Goal: Information Seeking & Learning: Learn about a topic

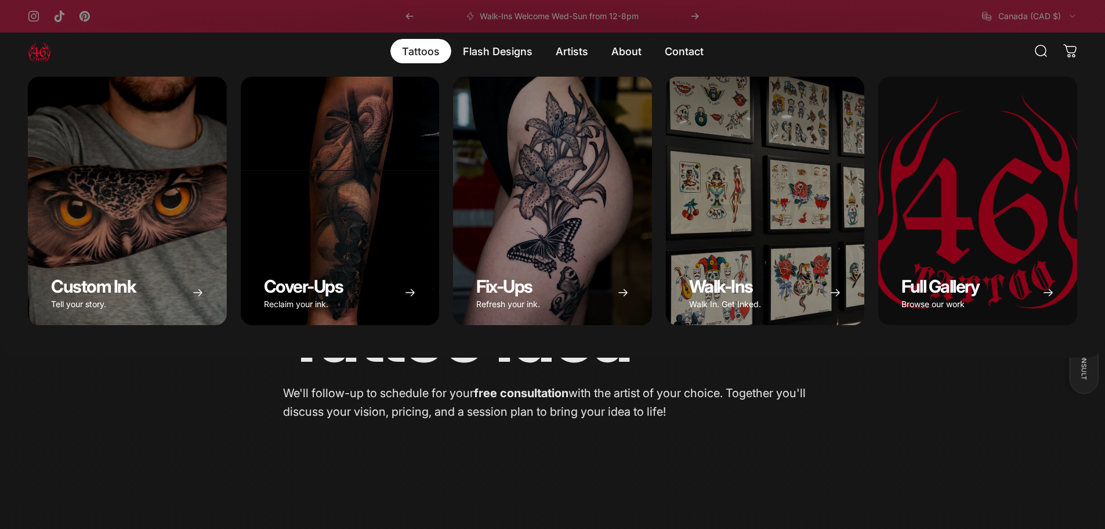
click at [425, 49] on magnet-element "Tattoos Tattoos" at bounding box center [420, 51] width 61 height 24
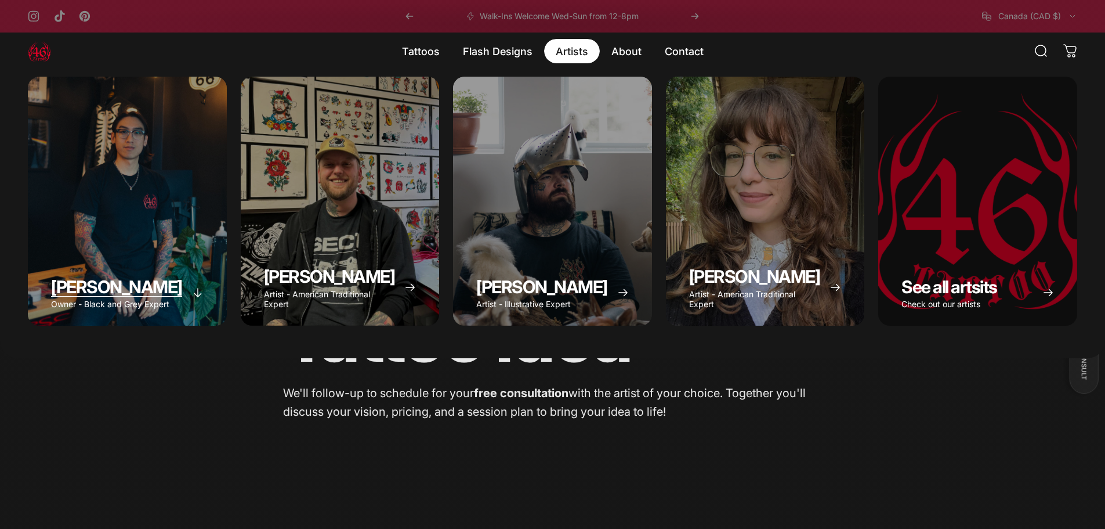
click at [132, 196] on div "Geoffrey Wong" at bounding box center [127, 201] width 199 height 249
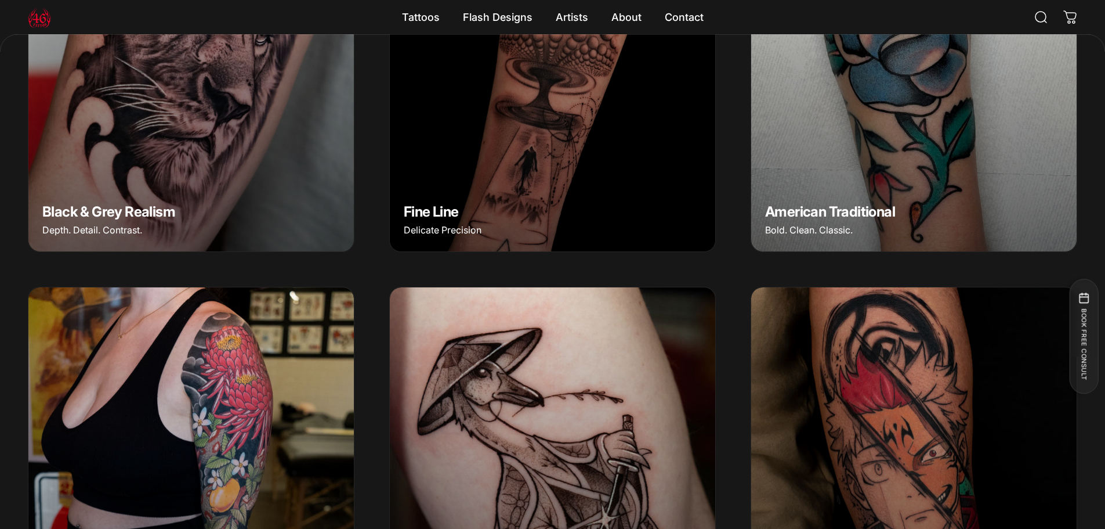
scroll to position [519, 0]
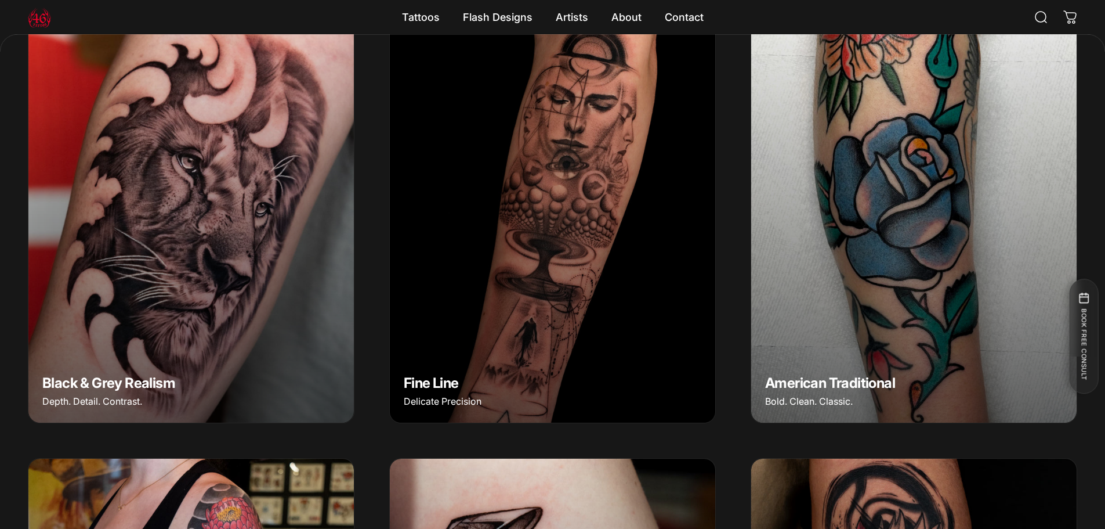
click at [960, 288] on img "American Traditional" at bounding box center [914, 218] width 342 height 427
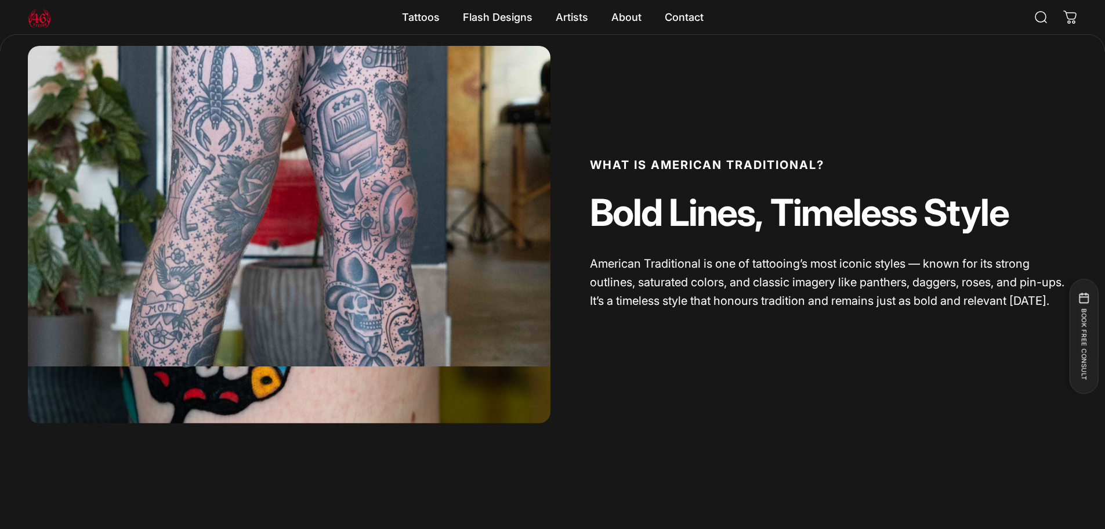
scroll to position [522, 0]
drag, startPoint x: 577, startPoint y: 271, endPoint x: 671, endPoint y: 351, distance: 123.5
click at [671, 351] on div "What is American Traditional? Bold Lines, Timeless Style American Traditional i…" at bounding box center [816, 234] width 523 height 377
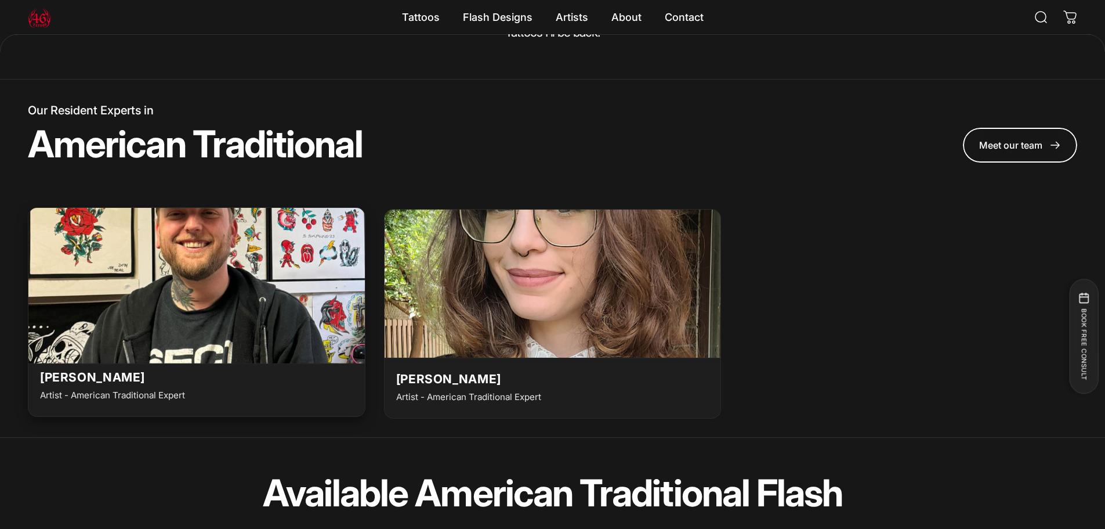
scroll to position [3133, 0]
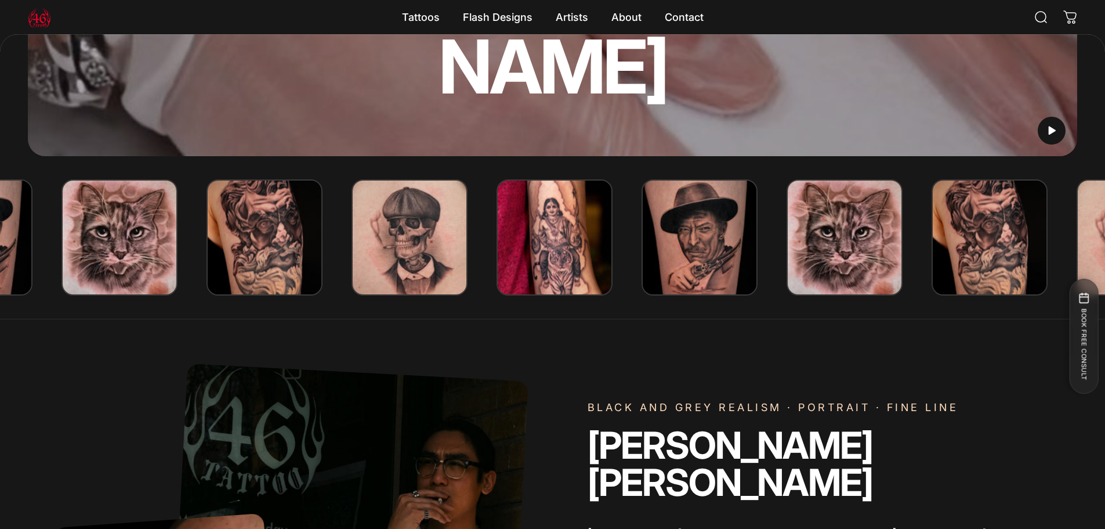
scroll to position [345, 0]
click at [414, 255] on img at bounding box center [410, 238] width 116 height 116
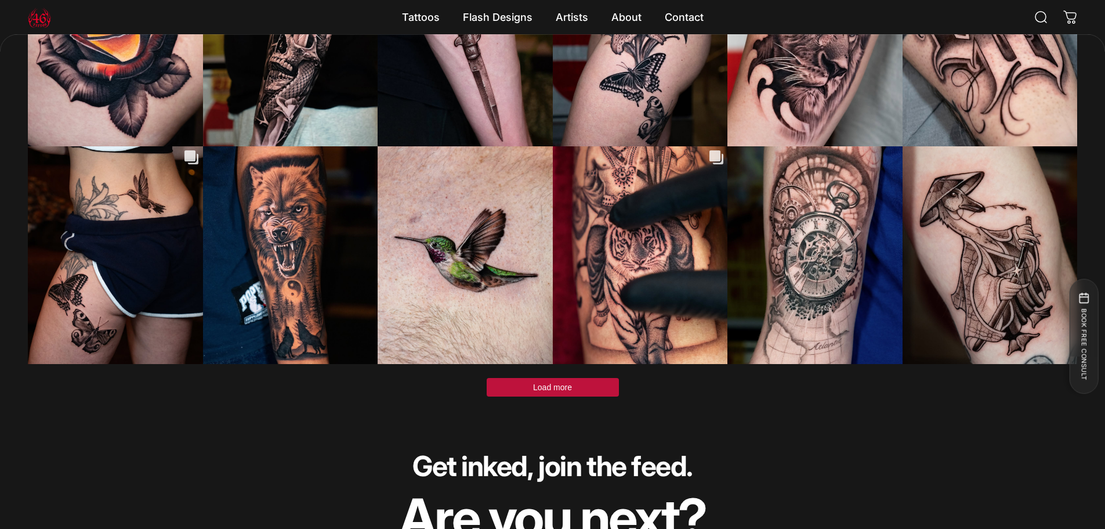
scroll to position [3827, 0]
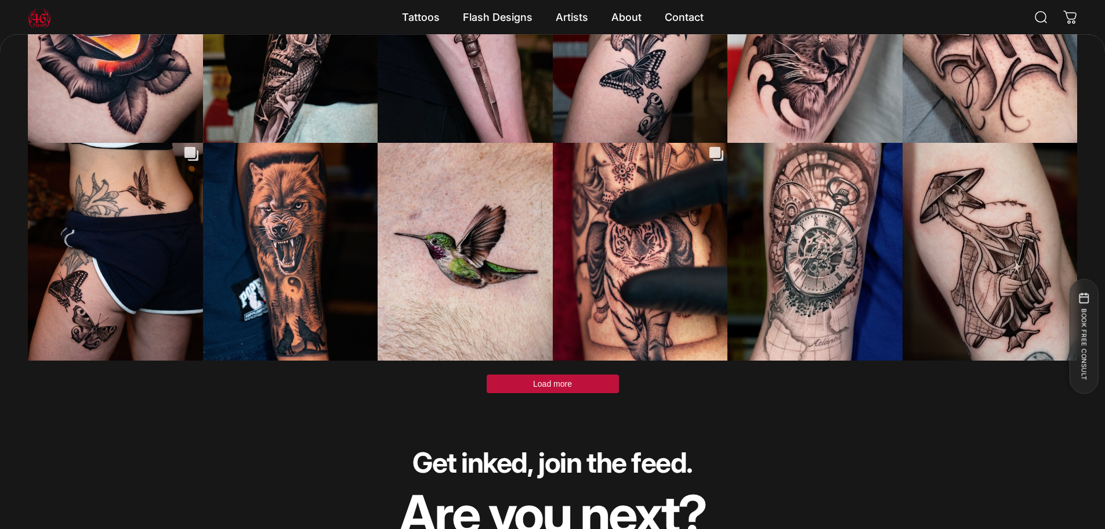
click at [550, 379] on span "Load more" at bounding box center [552, 383] width 39 height 9
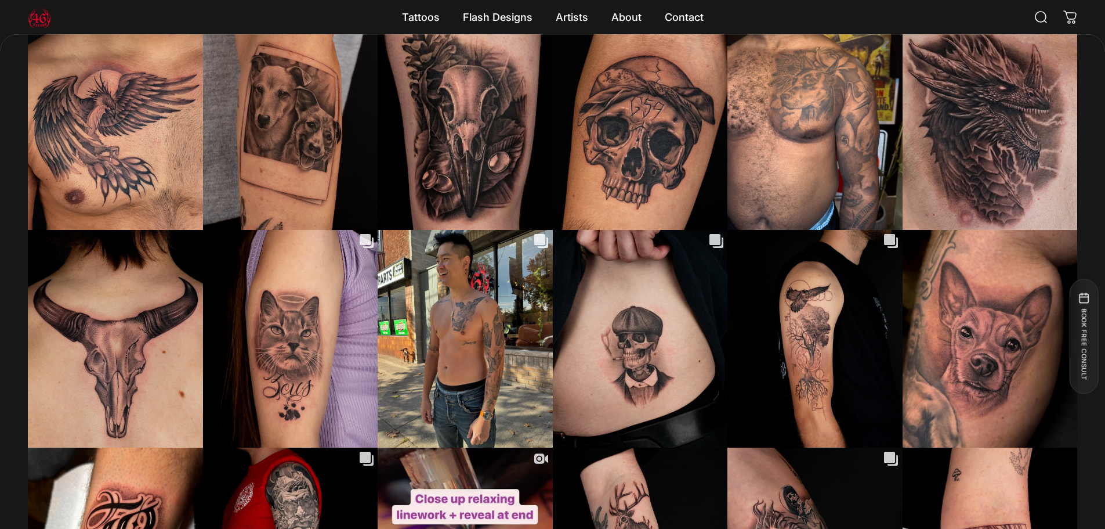
scroll to position [4407, 0]
